Goal: Information Seeking & Learning: Find specific page/section

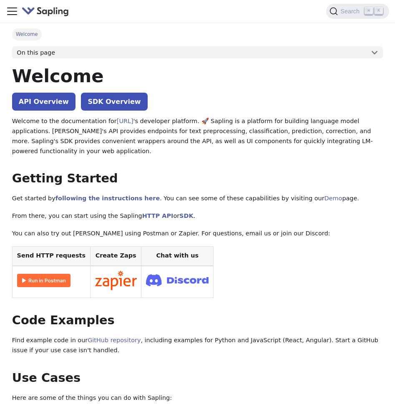
click at [6, 12] on icon "Toggle navigation bar" at bounding box center [12, 11] width 13 height 13
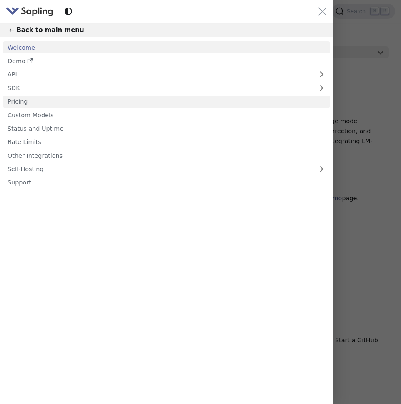
click at [23, 102] on link "Pricing" at bounding box center [166, 101] width 327 height 12
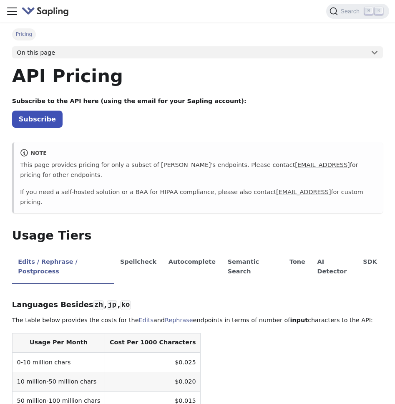
click at [53, 11] on img "Main" at bounding box center [46, 11] width 48 height 12
